Goal: Task Accomplishment & Management: Use online tool/utility

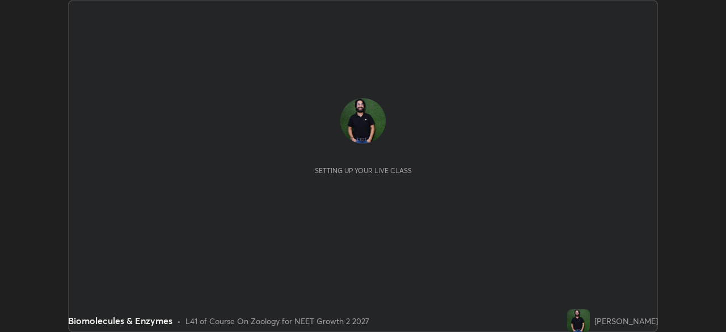
scroll to position [332, 725]
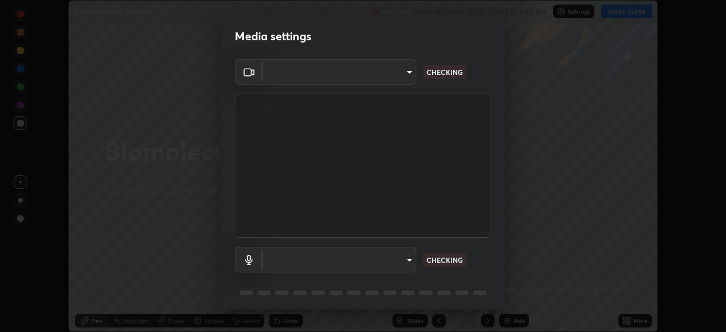
type input "0b0394df5398a873b7d047182dbff5bf8641b4882f7ce2760a0fef017966b62e"
type input "communications"
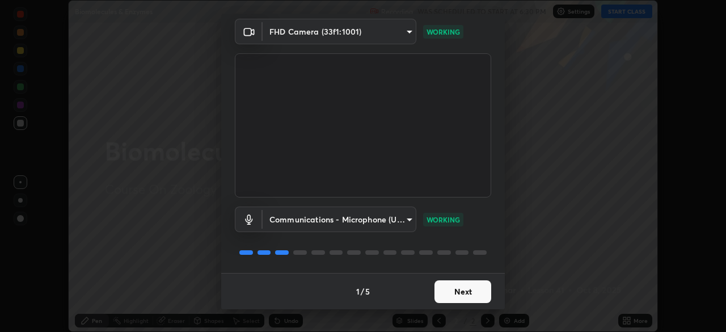
click at [461, 294] on button "Next" at bounding box center [462, 291] width 57 height 23
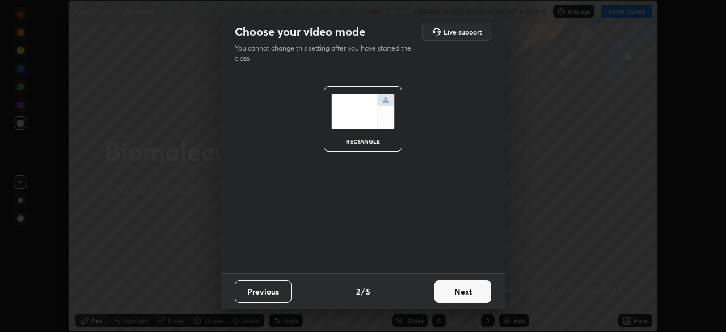
click at [459, 297] on button "Next" at bounding box center [462, 291] width 57 height 23
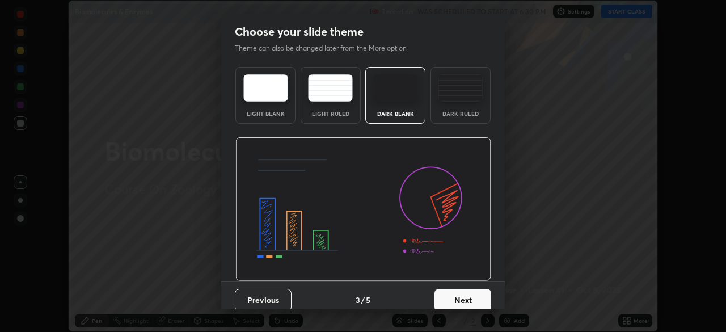
scroll to position [9, 0]
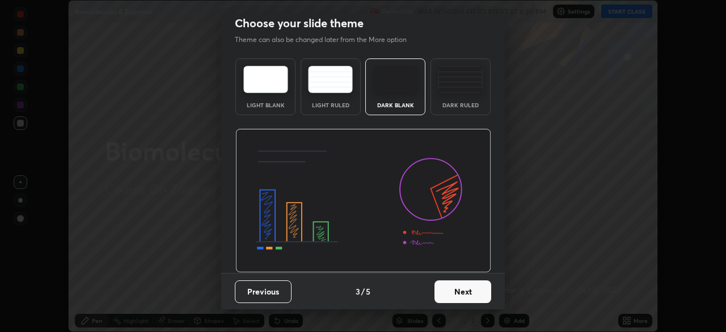
click at [460, 295] on button "Next" at bounding box center [462, 291] width 57 height 23
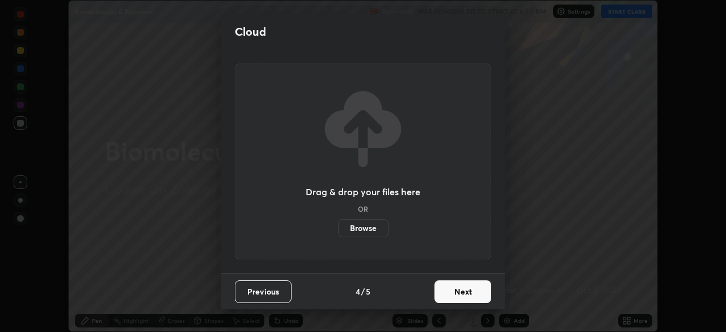
scroll to position [0, 0]
click at [458, 294] on button "Next" at bounding box center [462, 291] width 57 height 23
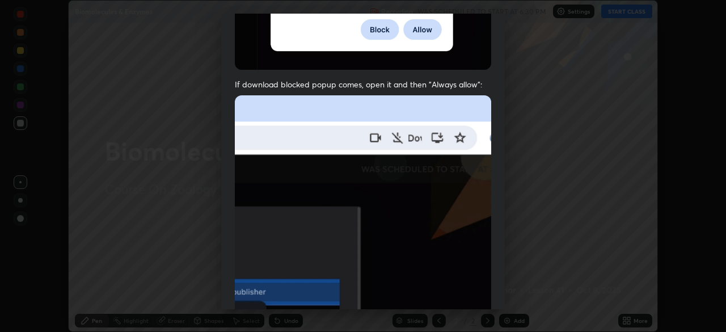
scroll to position [272, 0]
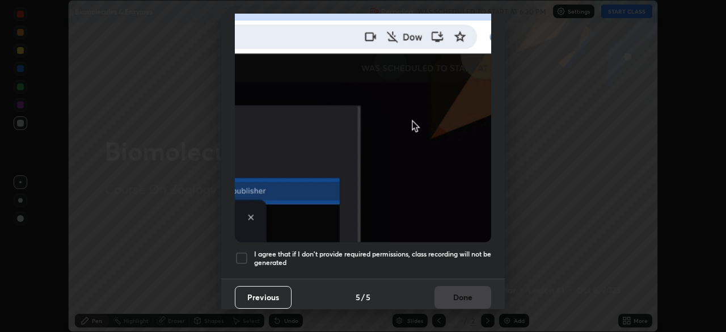
click at [242, 255] on div at bounding box center [242, 258] width 14 height 14
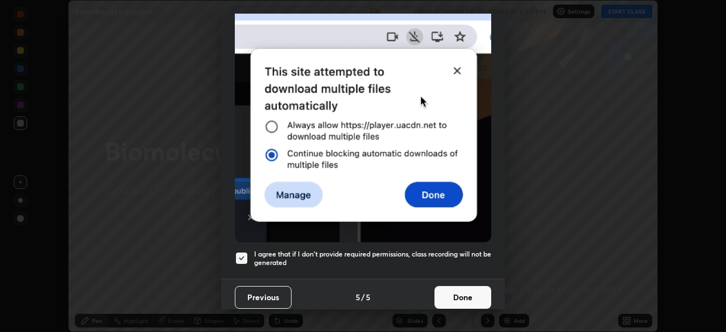
click at [458, 292] on button "Done" at bounding box center [462, 297] width 57 height 23
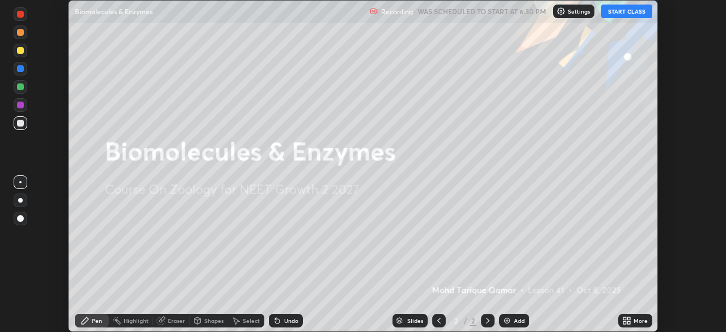
click at [635, 13] on button "START CLASS" at bounding box center [626, 12] width 51 height 14
